Goal: Task Accomplishment & Management: Manage account settings

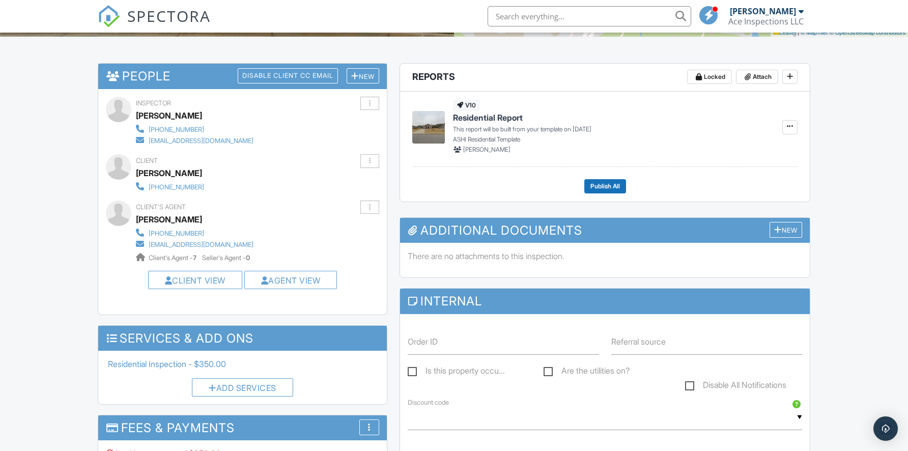
scroll to position [198, 0]
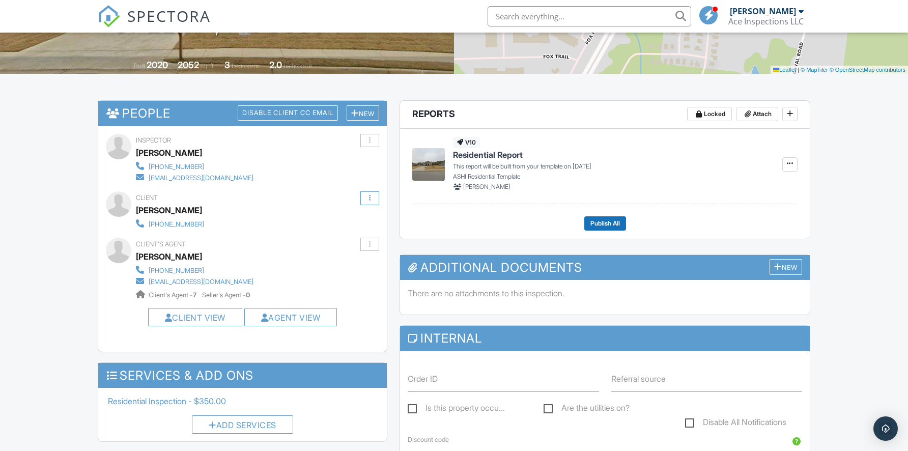
click at [374, 193] on div at bounding box center [369, 198] width 19 height 14
click at [343, 243] on li "Resend Confirmation Text" at bounding box center [322, 248] width 114 height 28
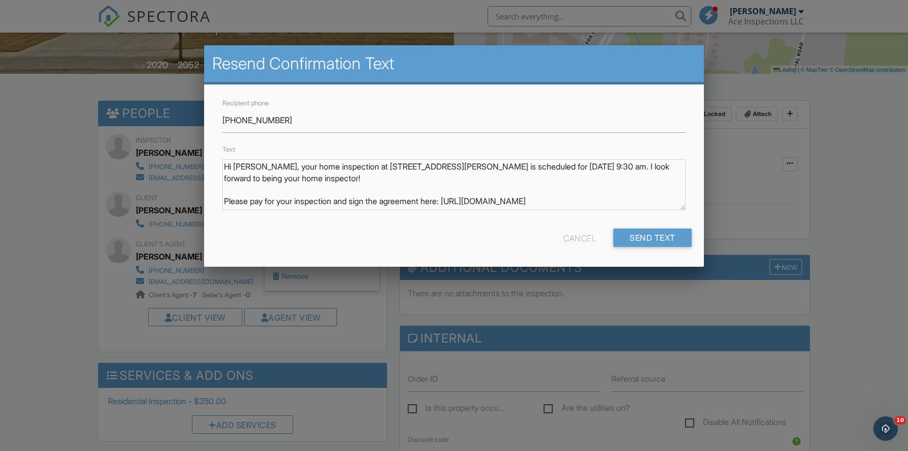
click at [586, 237] on div "Cancel" at bounding box center [579, 237] width 33 height 18
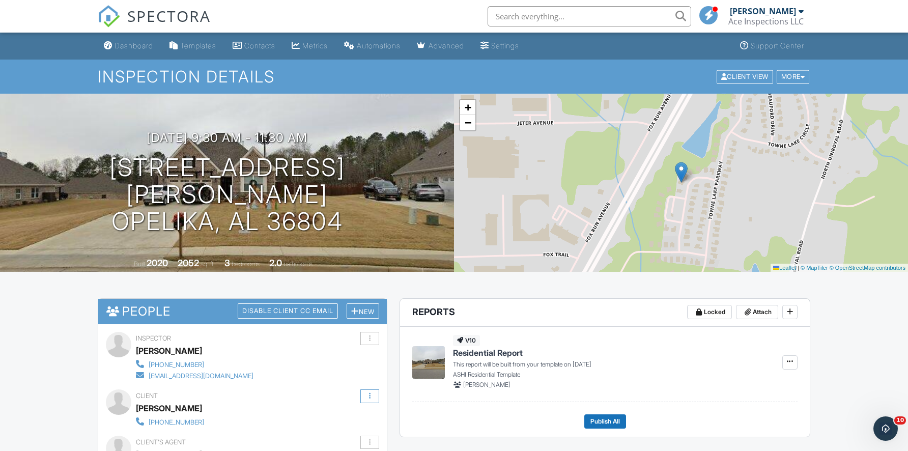
click at [369, 394] on div at bounding box center [370, 396] width 2 height 7
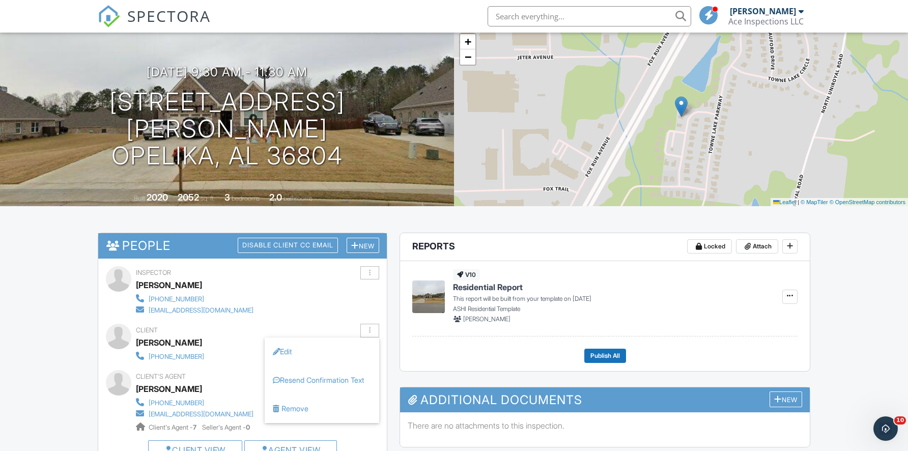
scroll to position [116, 0]
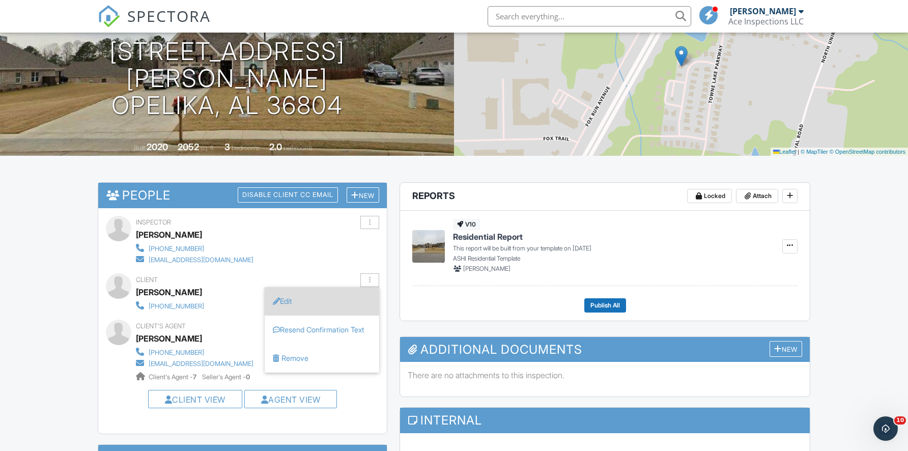
click at [296, 296] on li "Edit" at bounding box center [322, 301] width 114 height 28
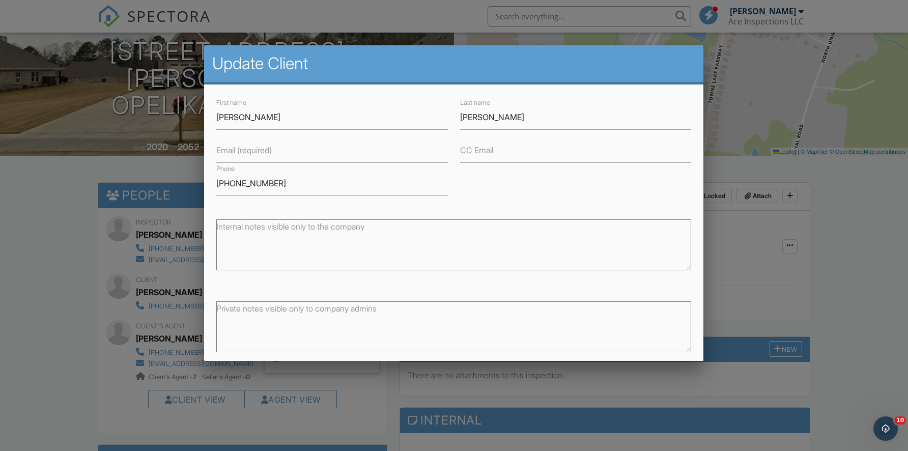
click at [261, 155] on label "Email (required)" at bounding box center [243, 149] width 55 height 11
click at [261, 155] on input "Email (required)" at bounding box center [332, 150] width 232 height 25
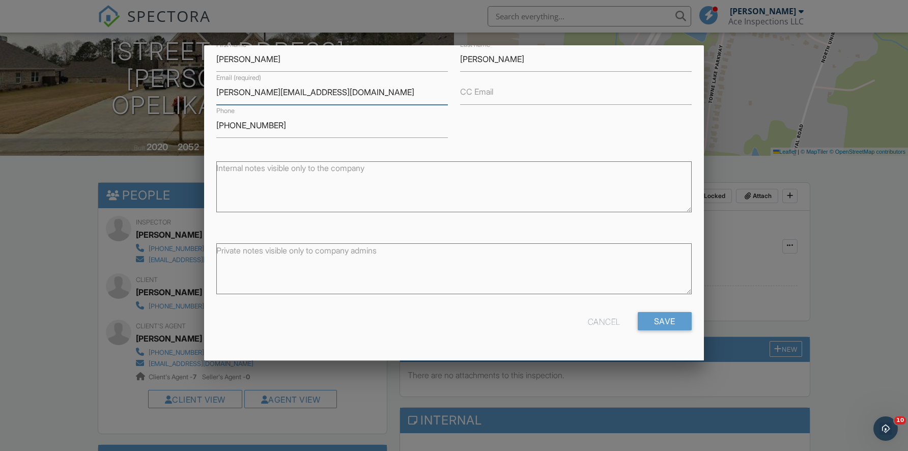
scroll to position [58, 0]
type input "leach.j@att.net"
click at [648, 320] on input "Save" at bounding box center [665, 321] width 54 height 18
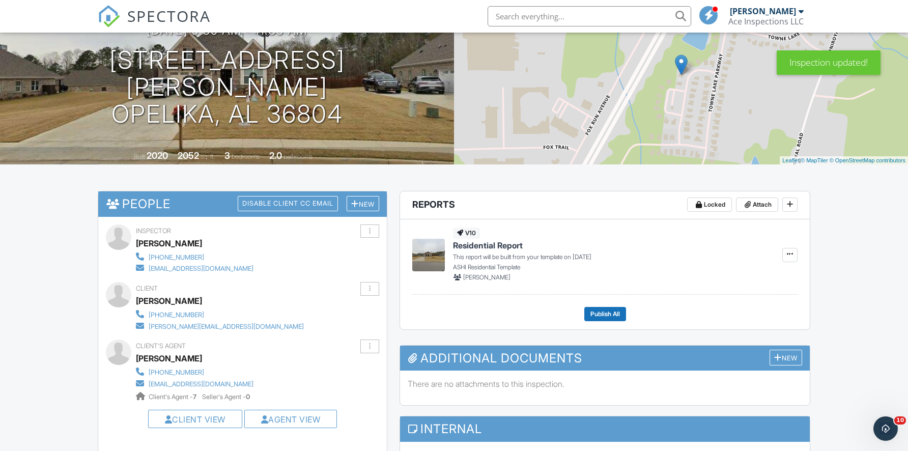
scroll to position [63, 0]
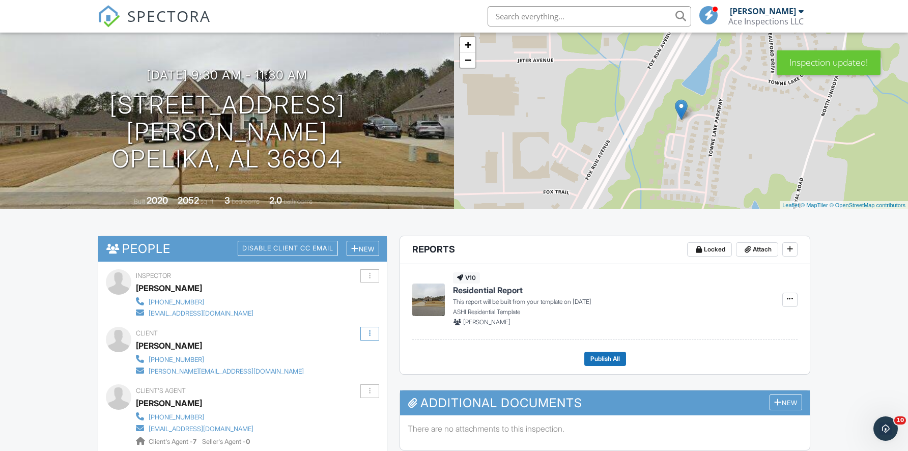
click at [367, 333] on div at bounding box center [369, 334] width 19 height 14
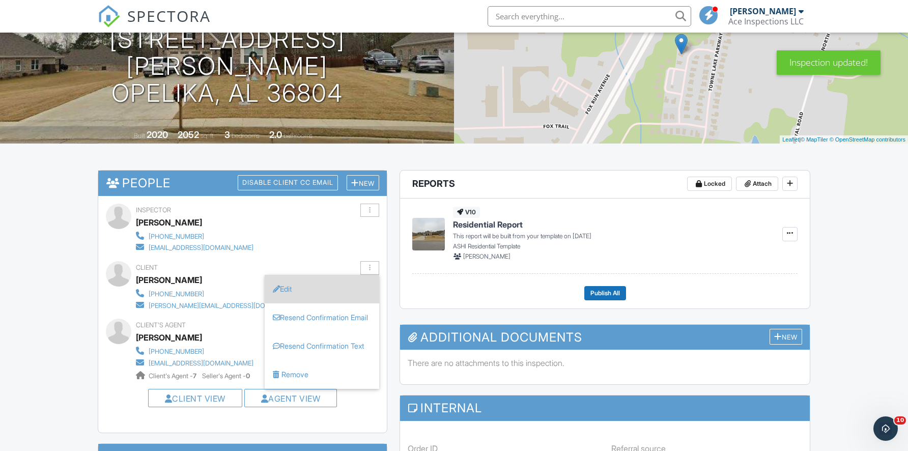
scroll to position [129, 0]
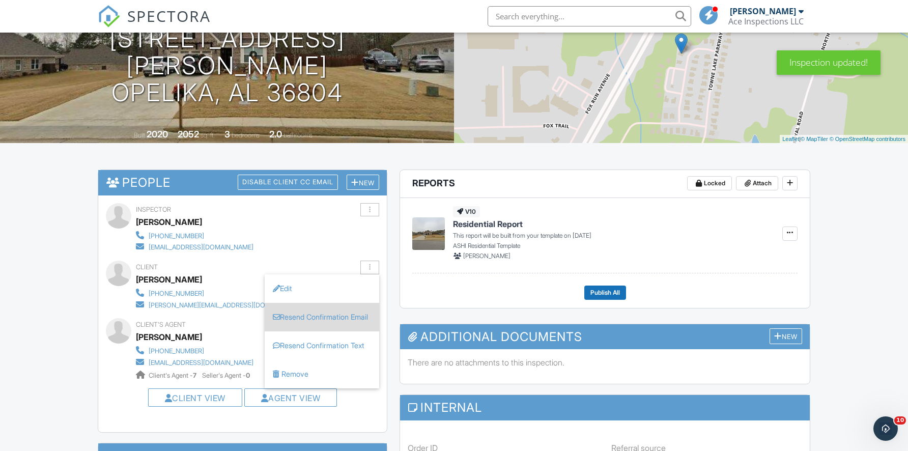
click at [336, 316] on li "Resend Confirmation Email" at bounding box center [322, 317] width 114 height 28
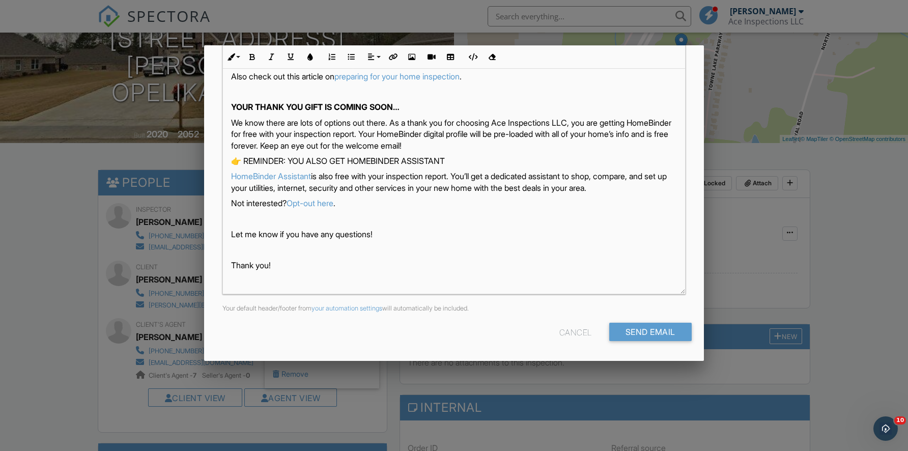
scroll to position [184, 0]
click at [623, 331] on input "Send Email" at bounding box center [650, 332] width 82 height 18
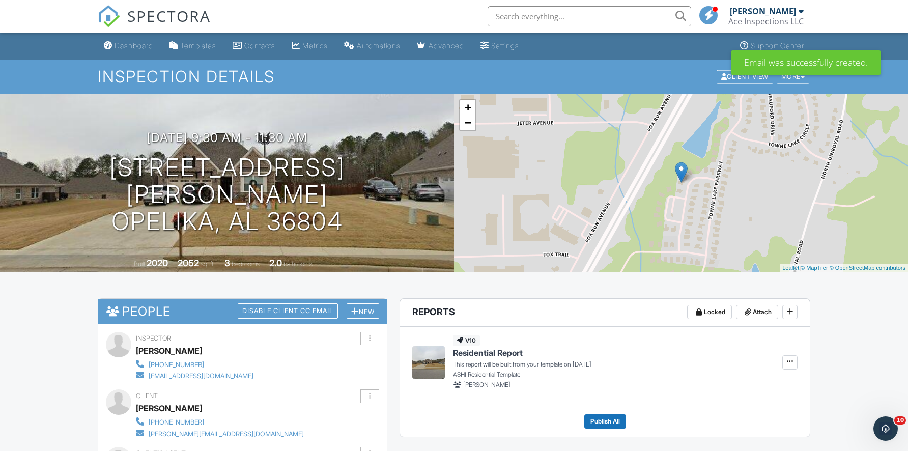
click at [127, 52] on link "Dashboard" at bounding box center [129, 46] width 58 height 19
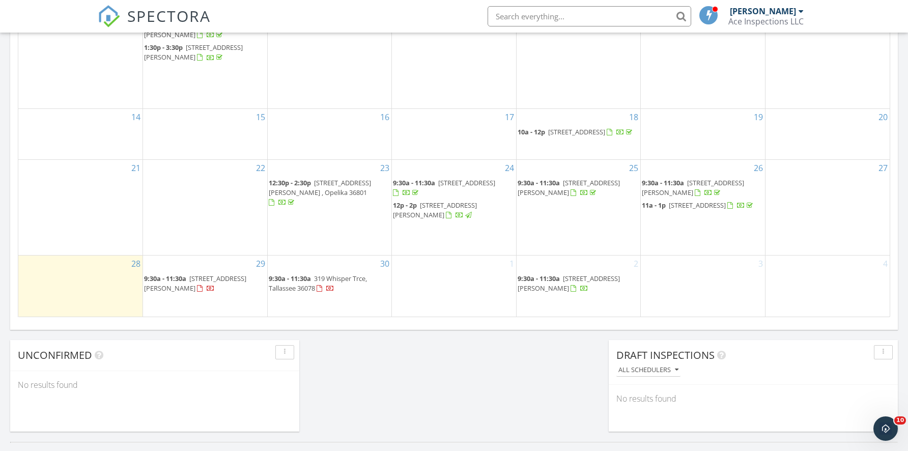
scroll to position [623, 0]
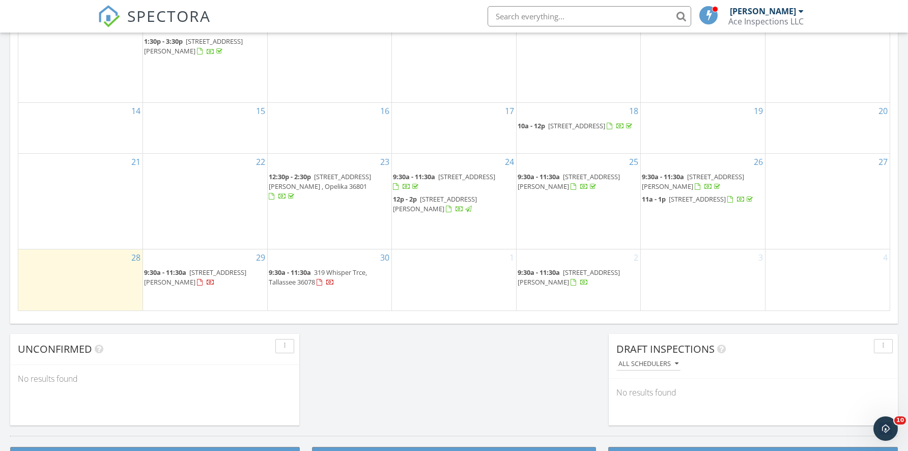
click at [349, 268] on span "319 Whisper Trce, Tallassee 36078" at bounding box center [318, 277] width 98 height 19
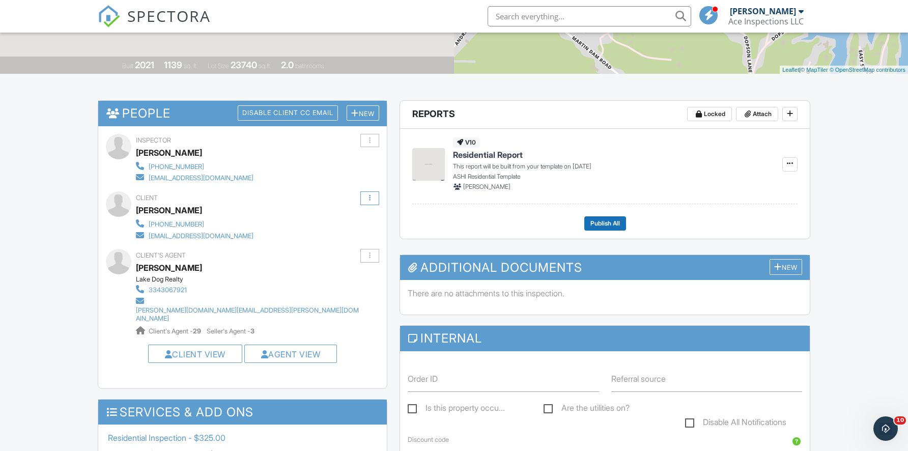
click at [377, 198] on div at bounding box center [369, 198] width 19 height 14
click at [366, 247] on li "Resend Confirmation Email" at bounding box center [322, 248] width 114 height 28
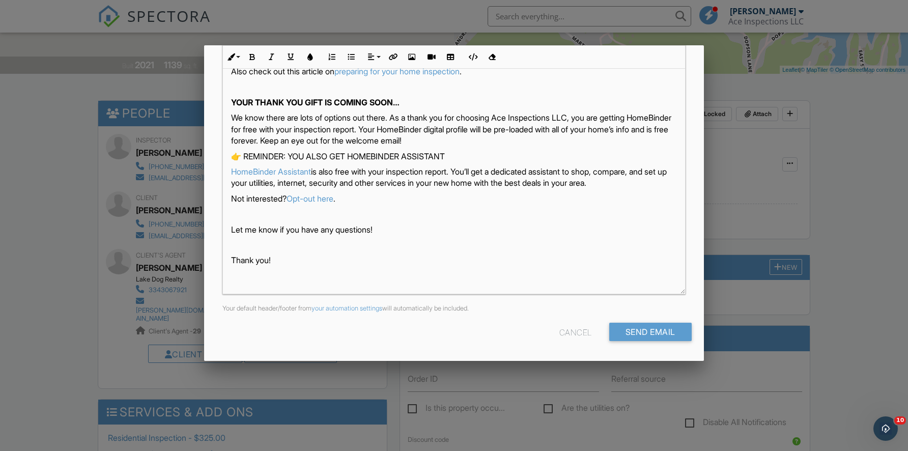
scroll to position [184, 0]
click at [661, 326] on input "Send Email" at bounding box center [650, 332] width 82 height 18
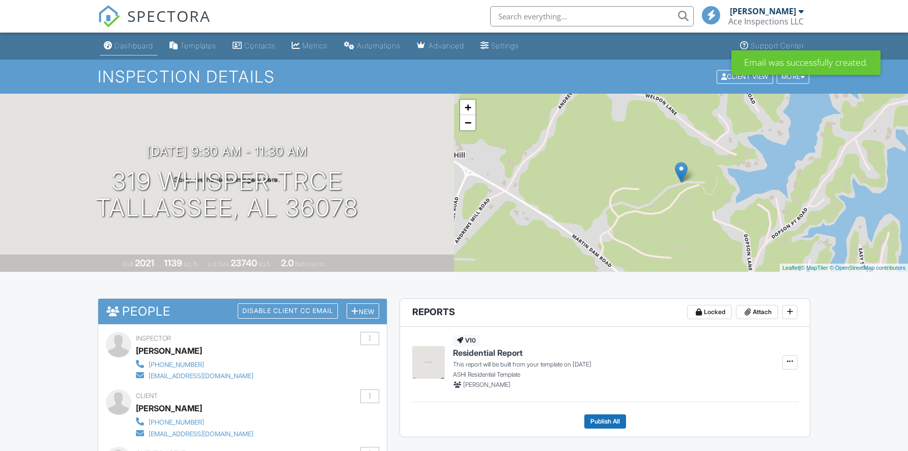
click at [129, 46] on div "Dashboard" at bounding box center [133, 45] width 39 height 9
